Goal: Participate in discussion: Engage in conversation with other users on a specific topic

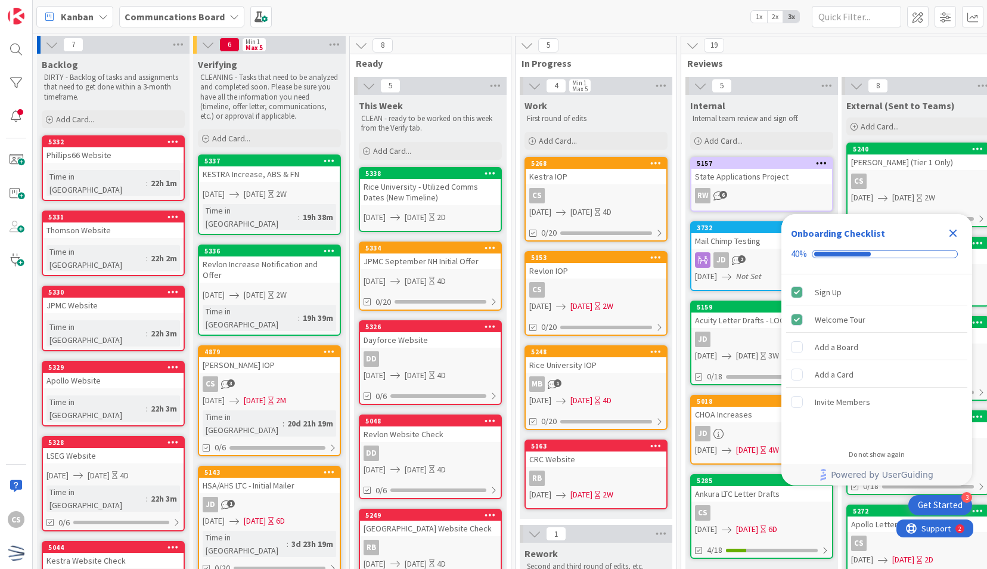
click at [949, 226] on icon "Close Checklist" at bounding box center [953, 233] width 14 height 14
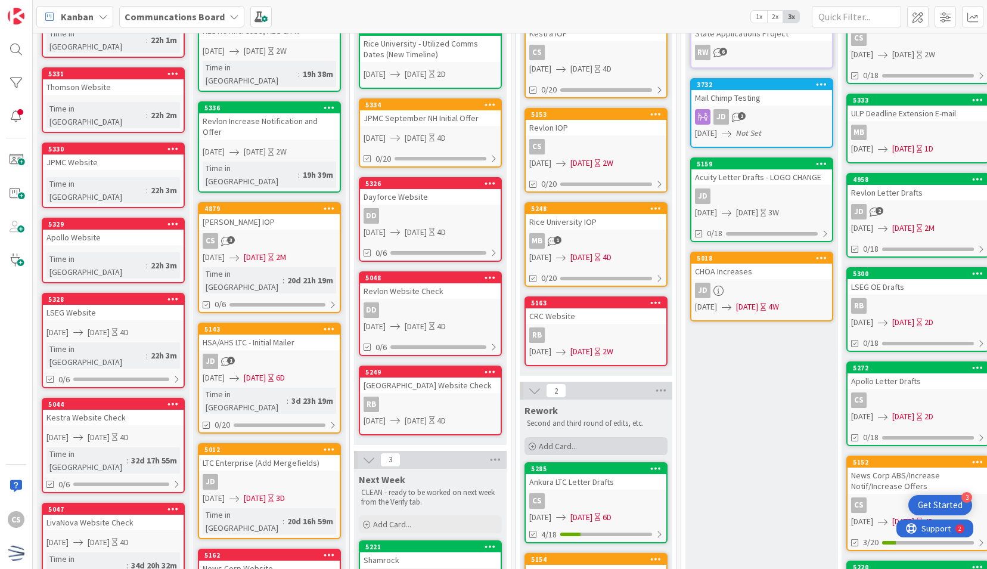
scroll to position [145, 0]
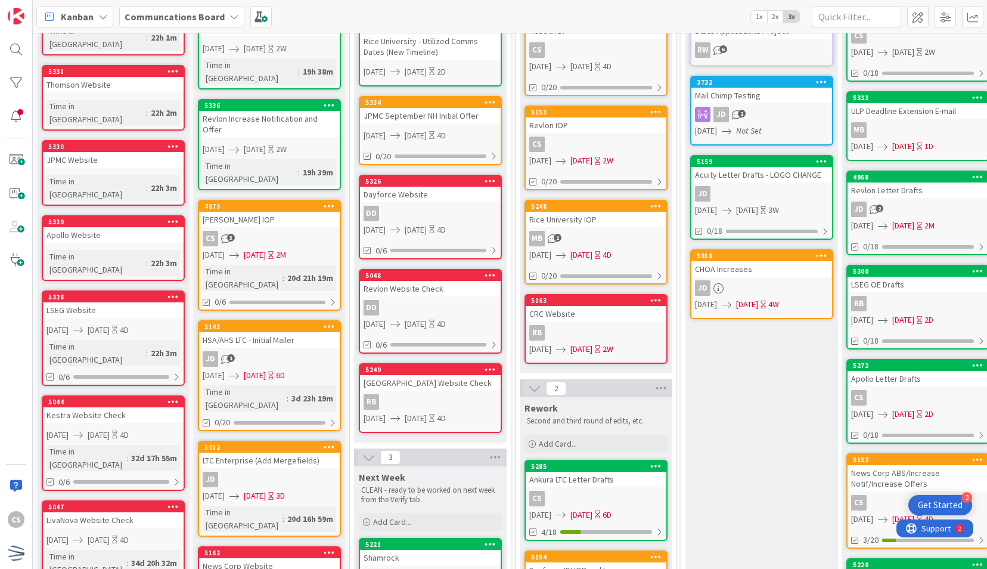
click at [637, 491] on div "CS" at bounding box center [596, 498] width 141 height 15
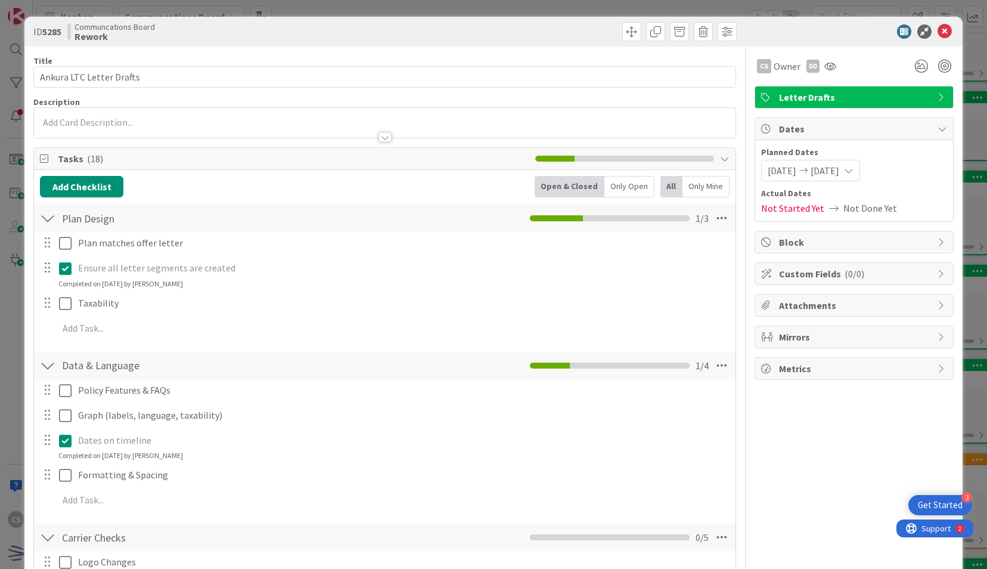
click at [108, 120] on div at bounding box center [384, 123] width 701 height 30
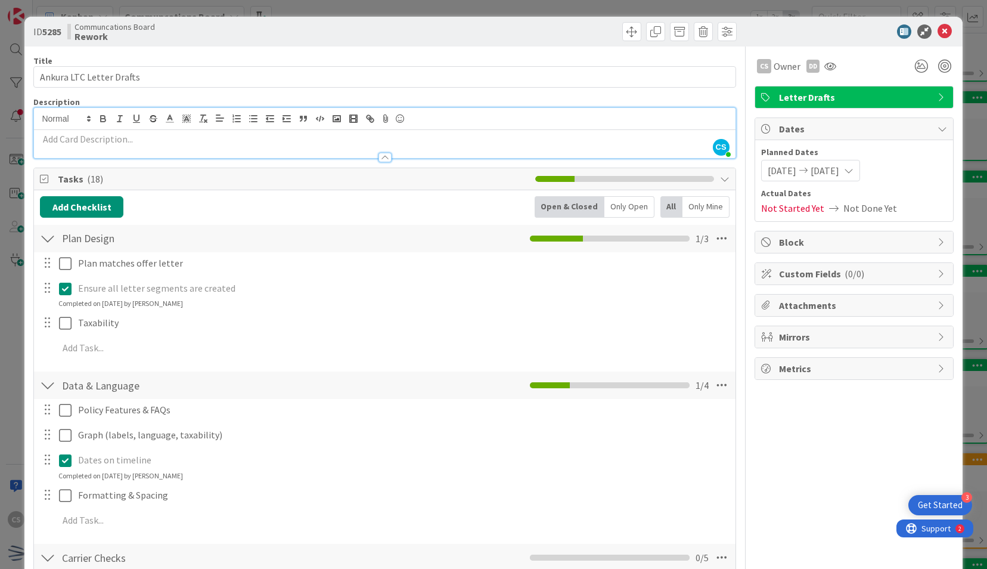
click at [235, 196] on div "Add Checklist Open & Closed Only Open All Only Mine" at bounding box center [384, 206] width 689 height 21
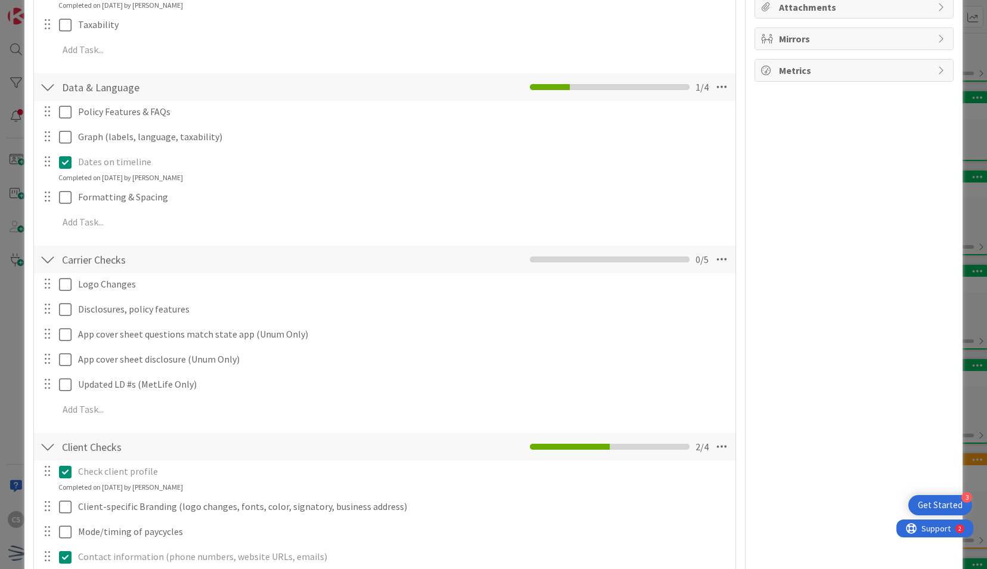
scroll to position [573, 0]
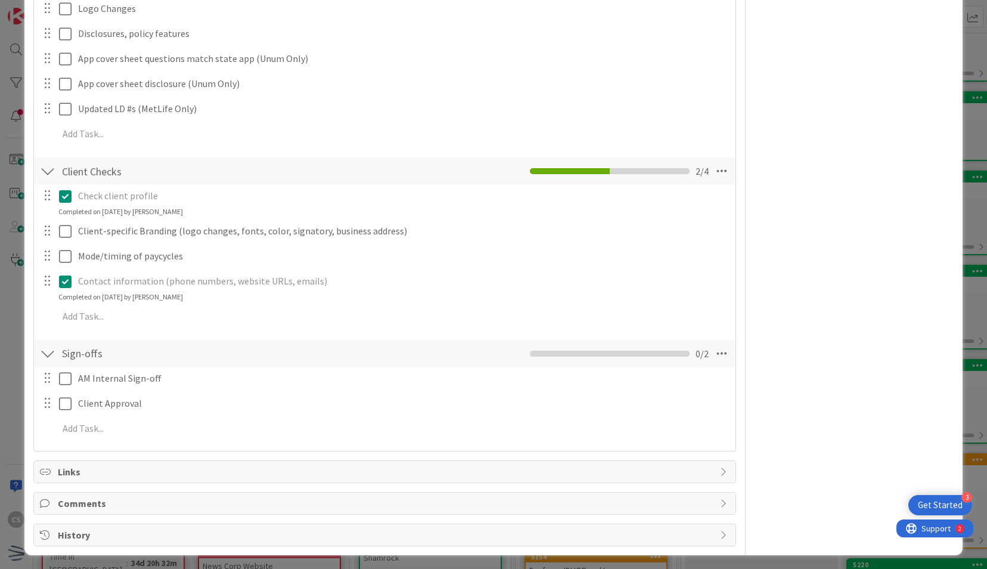
click at [82, 497] on span "Comments" at bounding box center [386, 503] width 656 height 14
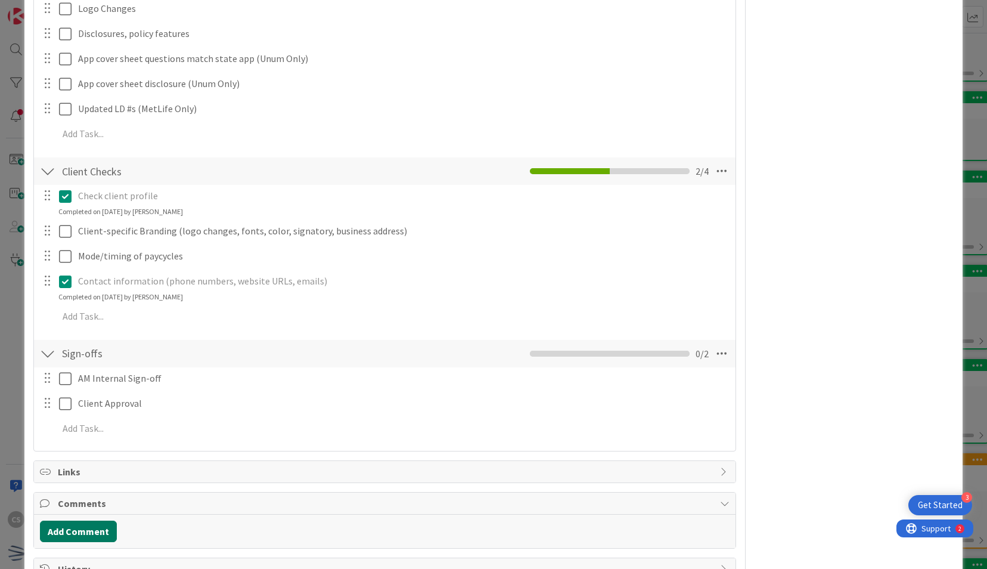
click at [75, 522] on button "Add Comment" at bounding box center [78, 530] width 77 height 21
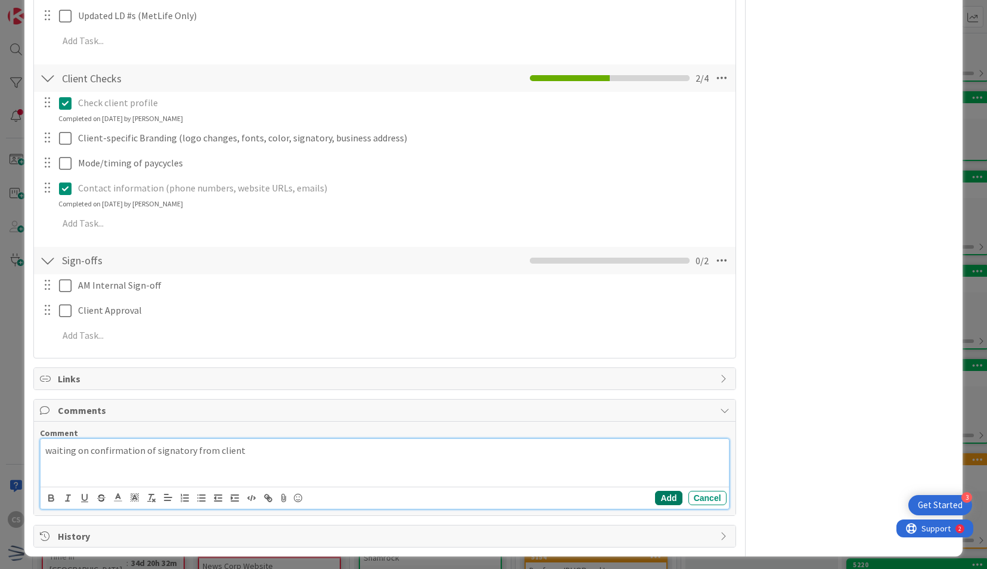
click at [655, 498] on button "Add" at bounding box center [668, 498] width 27 height 14
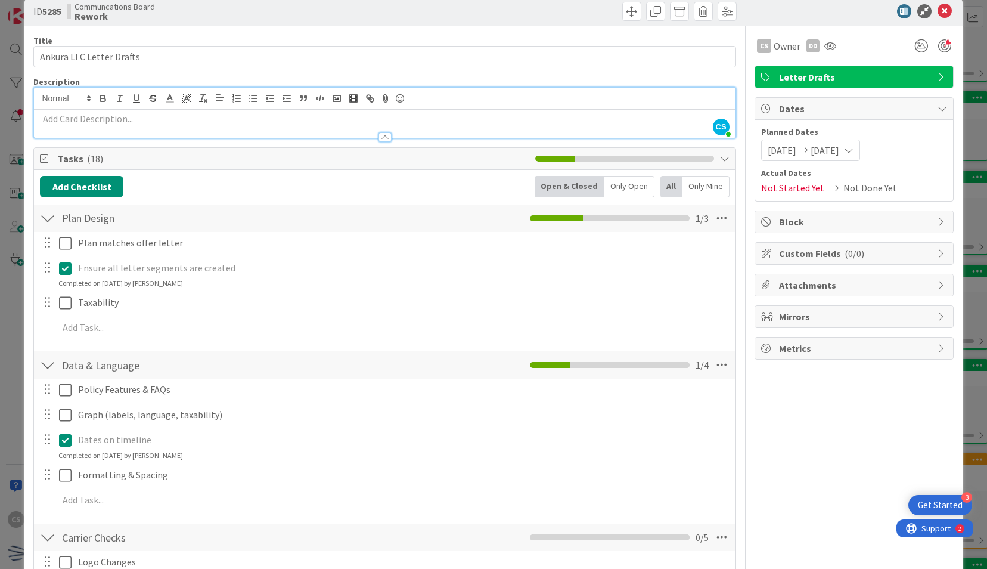
scroll to position [0, 0]
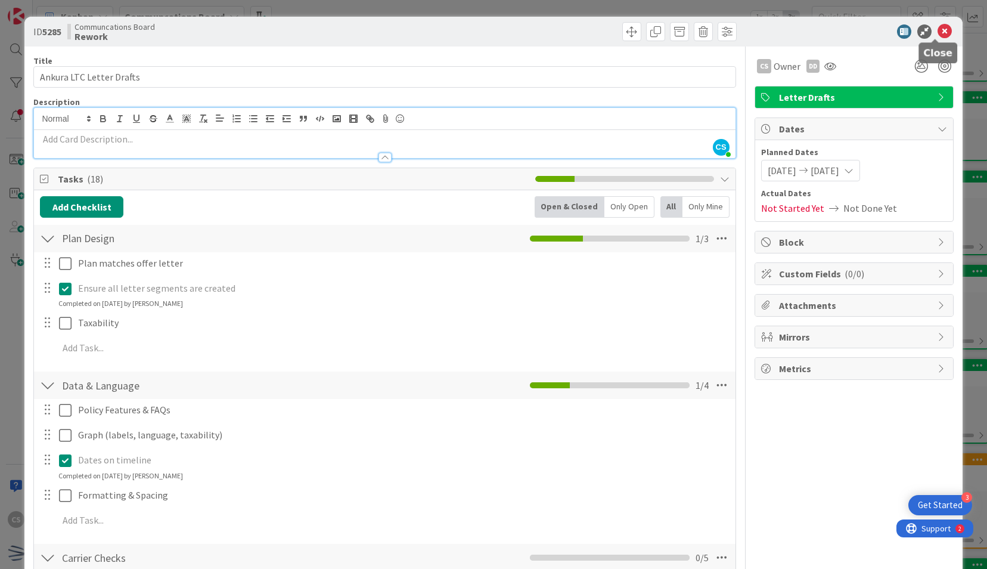
click at [938, 30] on icon at bounding box center [945, 31] width 14 height 14
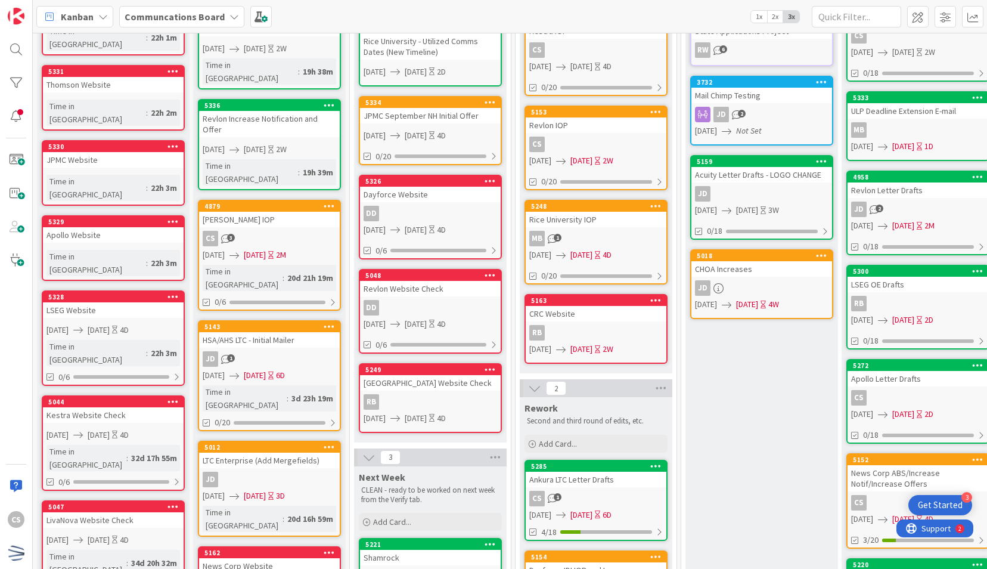
click at [108, 529] on div "Backlog DIRTY - Backlog of tasks and assignments that need to get done within a…" at bounding box center [113, 400] width 153 height 984
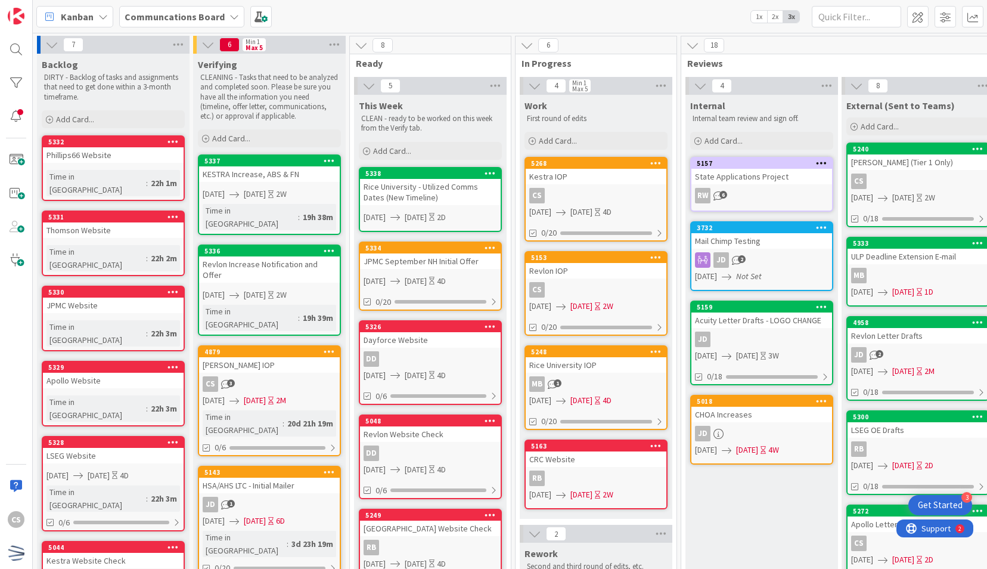
click at [914, 43] on div "18" at bounding box center [1000, 45] width 639 height 18
